Goal: Information Seeking & Learning: Learn about a topic

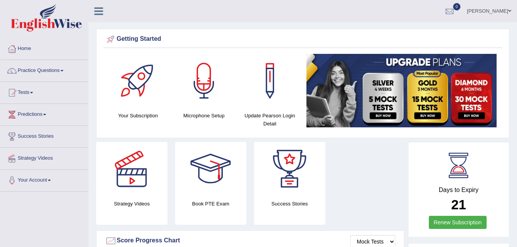
click at [508, 194] on div "Days to Expiry 21 Renew Subscription" at bounding box center [458, 190] width 101 height 96
click at [54, 72] on link "Practice Questions" at bounding box center [44, 69] width 88 height 19
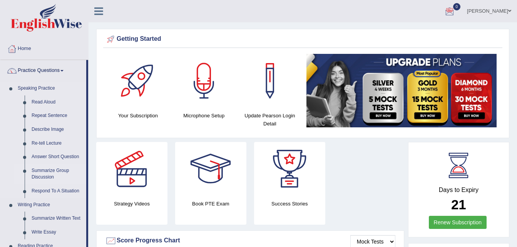
click at [50, 174] on link "Summarize Group Discussion" at bounding box center [57, 174] width 58 height 20
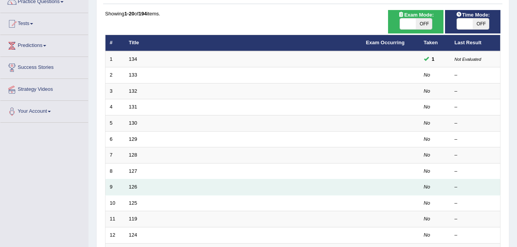
scroll to position [77, 0]
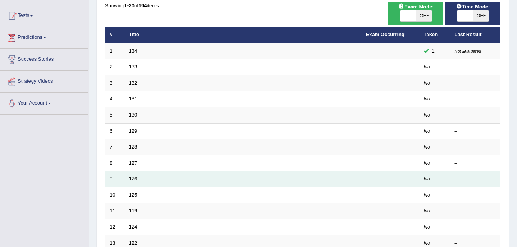
click at [132, 177] on link "126" at bounding box center [133, 179] width 8 height 6
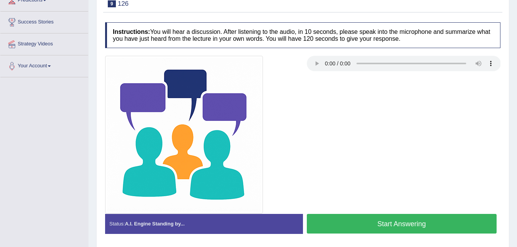
scroll to position [116, 0]
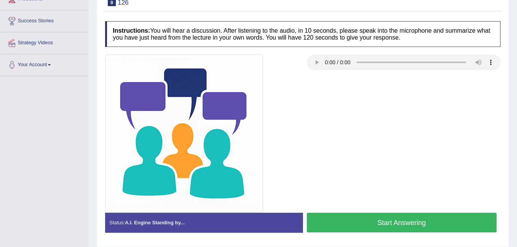
click at [243, 110] on img at bounding box center [184, 134] width 158 height 158
click at [309, 120] on div at bounding box center [302, 134] width 403 height 158
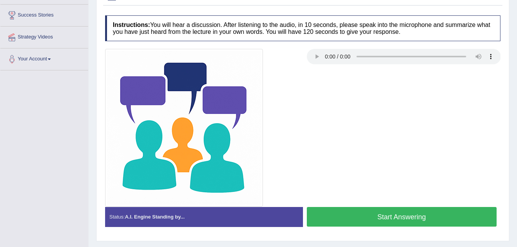
scroll to position [122, 0]
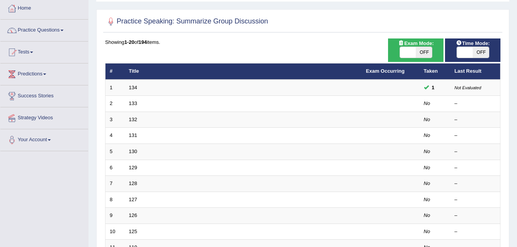
scroll to position [37, 0]
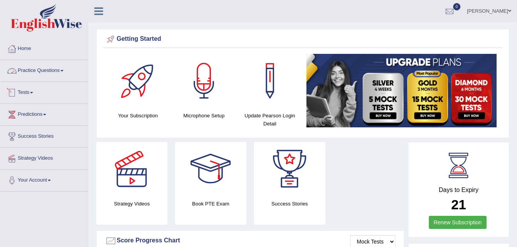
click at [62, 71] on link "Practice Questions" at bounding box center [44, 69] width 88 height 19
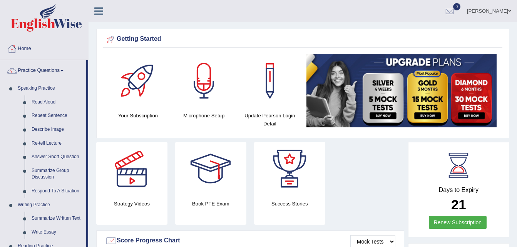
click at [54, 70] on link "Practice Questions" at bounding box center [43, 69] width 86 height 19
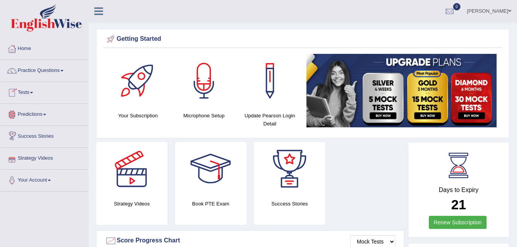
click at [62, 168] on li "Strategy Videos" at bounding box center [44, 159] width 88 height 22
click at [46, 70] on link "Practice Questions" at bounding box center [44, 69] width 88 height 19
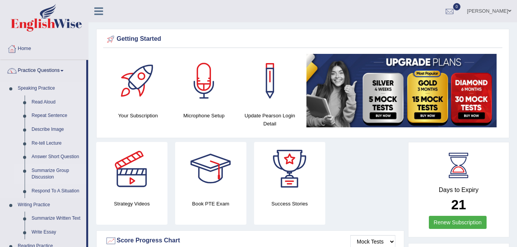
click at [57, 171] on link "Summarize Group Discussion" at bounding box center [57, 174] width 58 height 20
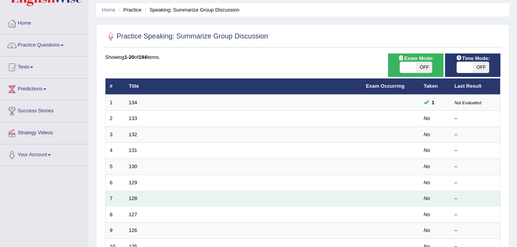
scroll to position [39, 0]
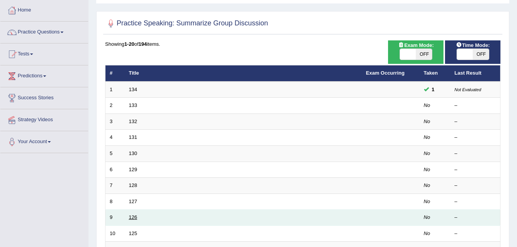
click at [132, 215] on link "126" at bounding box center [133, 218] width 8 height 6
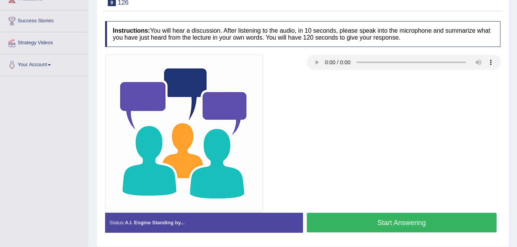
click at [279, 191] on div at bounding box center [202, 134] width 202 height 158
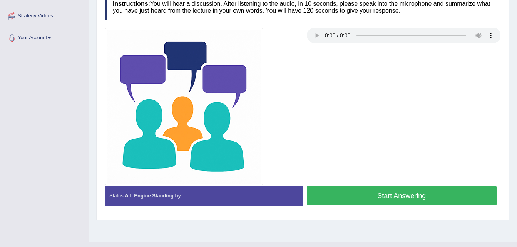
scroll to position [157, 0]
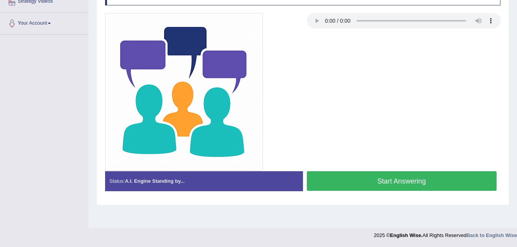
click at [270, 195] on div "Status: A.I. Engine Standing by... Start Answering Stop Recording" at bounding box center [303, 184] width 396 height 27
click at [265, 185] on div "Status: A.I. Engine Standing by..." at bounding box center [204, 181] width 198 height 20
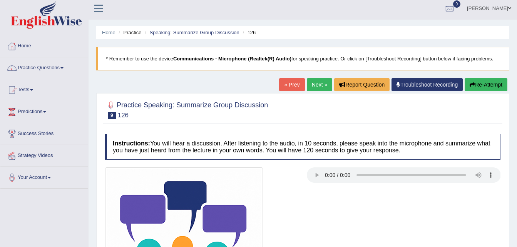
scroll to position [0, 0]
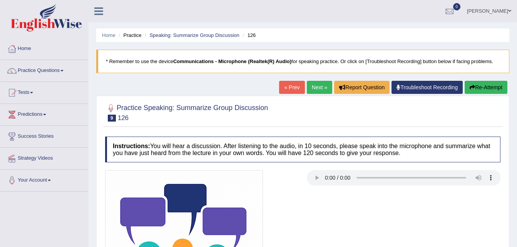
drag, startPoint x: 489, startPoint y: 93, endPoint x: 486, endPoint y: 116, distance: 23.3
click at [488, 94] on div "« Prev Next » Report Question Troubleshoot Recording Re-Attempt" at bounding box center [394, 88] width 230 height 15
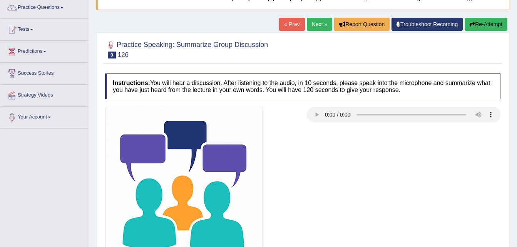
scroll to position [77, 0]
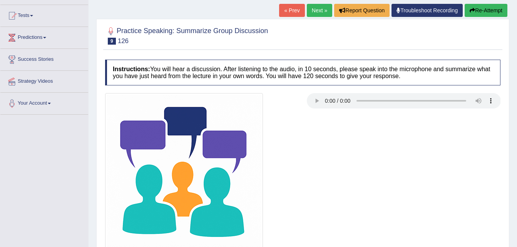
click at [356, 157] on div at bounding box center [302, 172] width 403 height 158
